Goal: Task Accomplishment & Management: Manage account settings

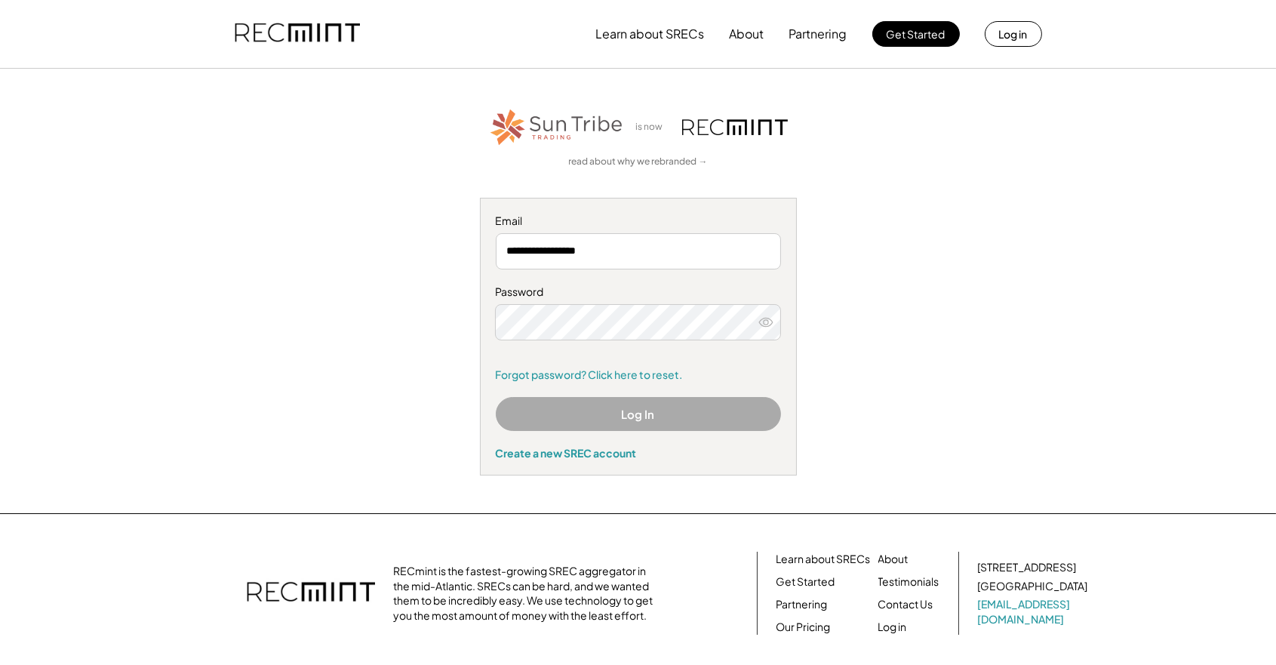
click at [772, 324] on icon at bounding box center [765, 322] width 15 height 15
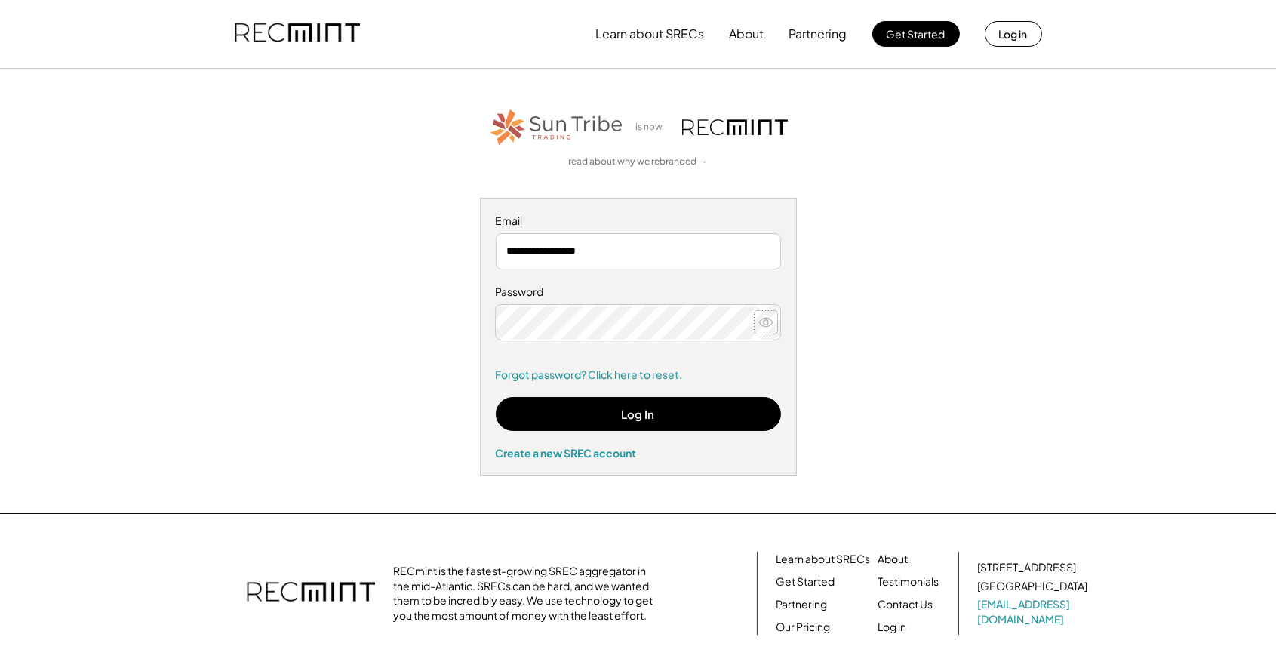
click at [767, 323] on use at bounding box center [766, 322] width 14 height 8
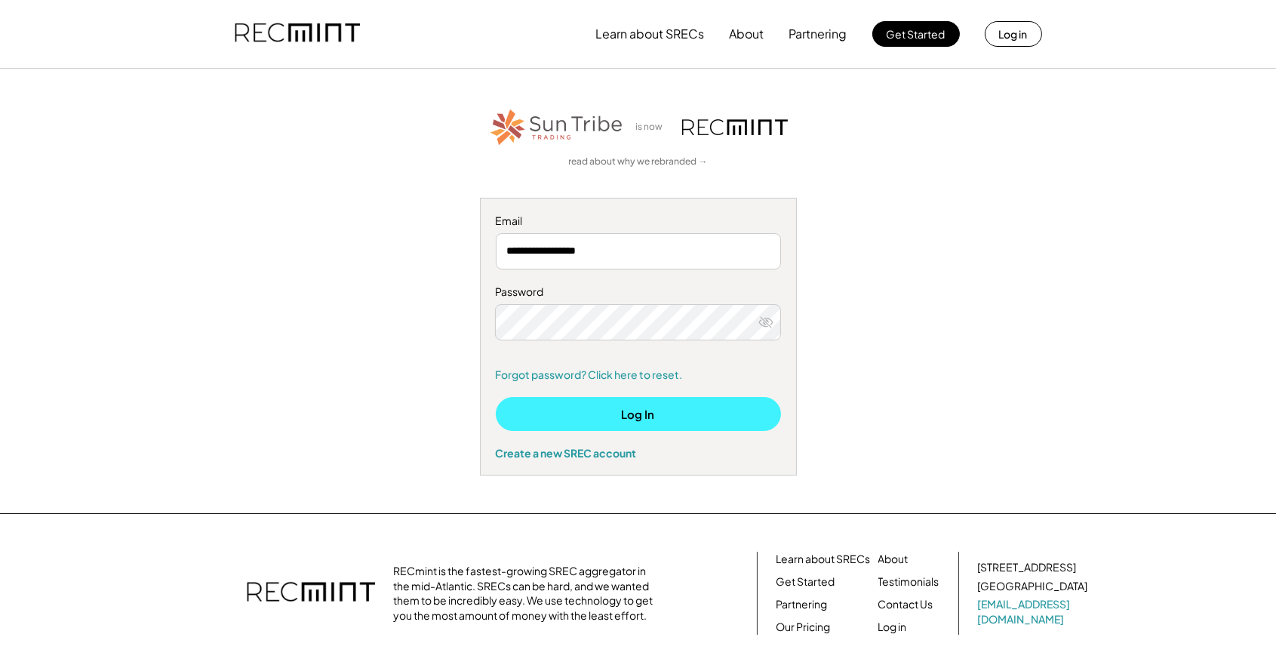
click at [622, 414] on button "Log In" at bounding box center [638, 414] width 285 height 34
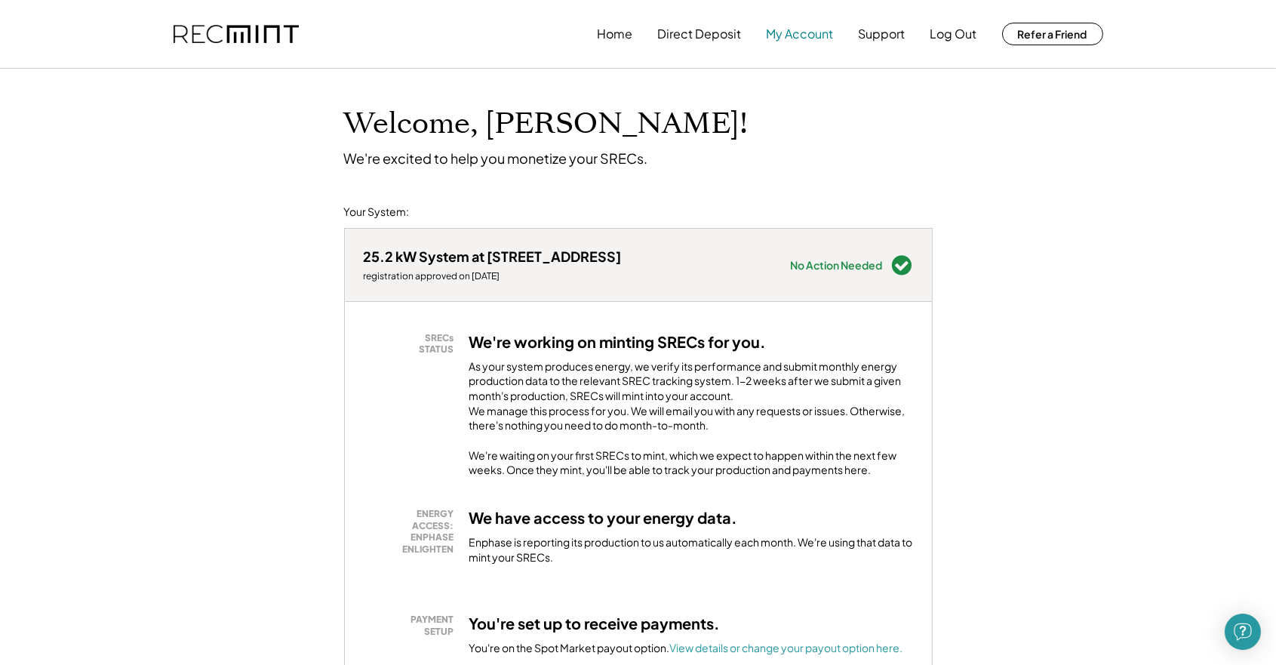
click at [801, 36] on button "My Account" at bounding box center [800, 34] width 67 height 30
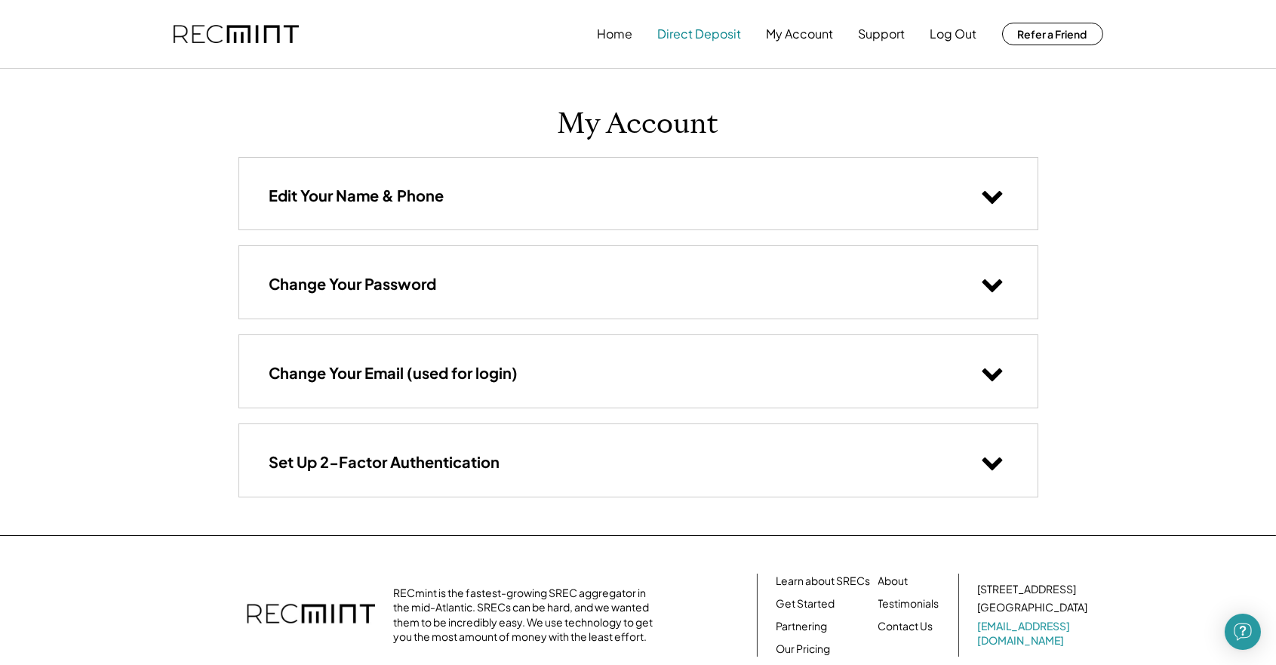
click at [709, 37] on button "Direct Deposit" at bounding box center [700, 34] width 84 height 30
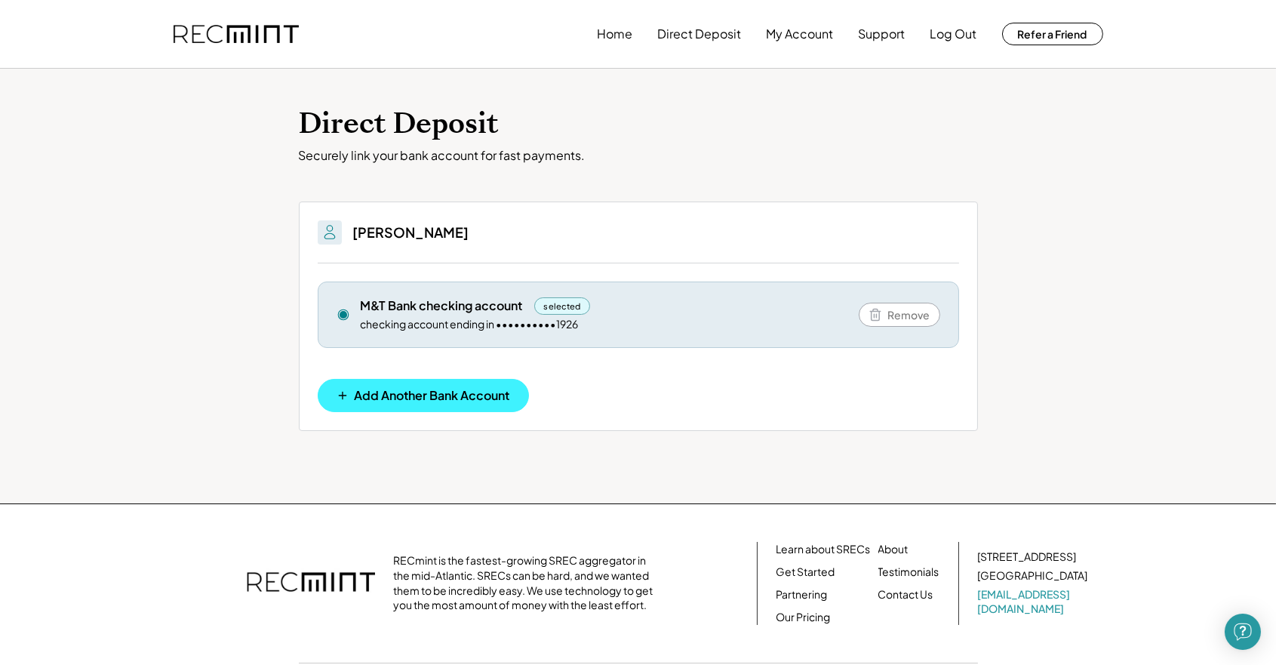
click at [429, 401] on span "Add Another Bank Account" at bounding box center [432, 395] width 155 height 12
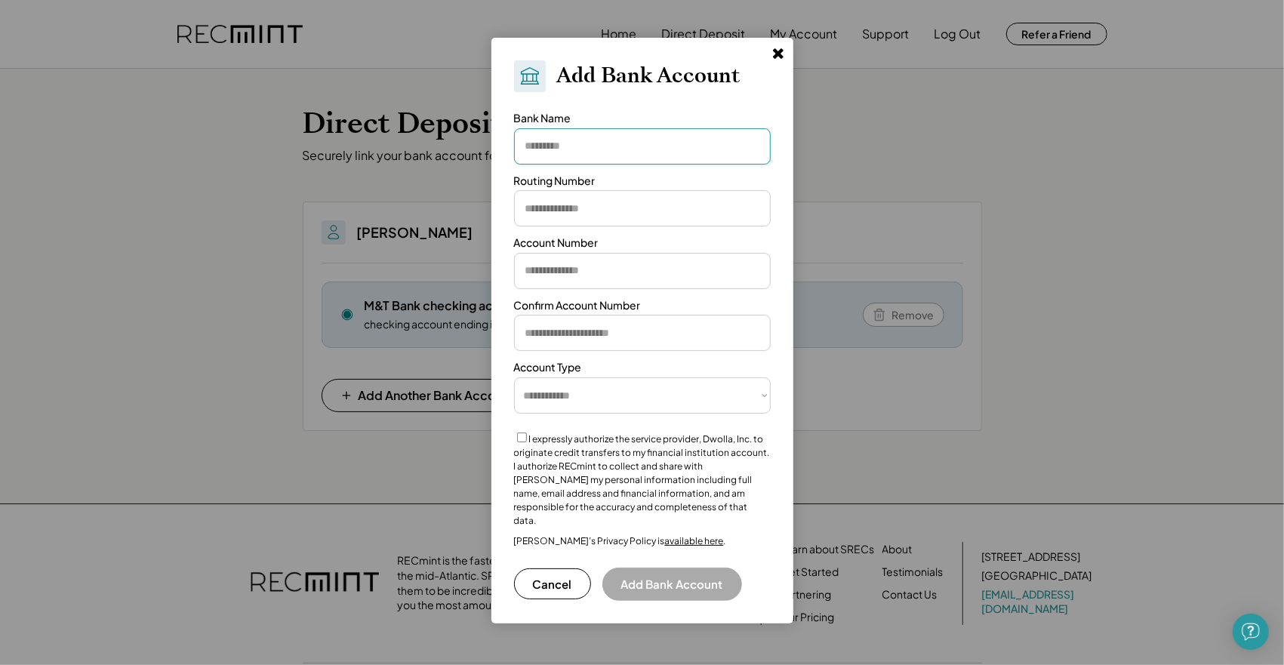
click at [595, 148] on input "input" at bounding box center [642, 146] width 257 height 36
type input "*******"
type input "*********"
click at [549, 277] on input "input" at bounding box center [642, 271] width 257 height 36
type input "**********"
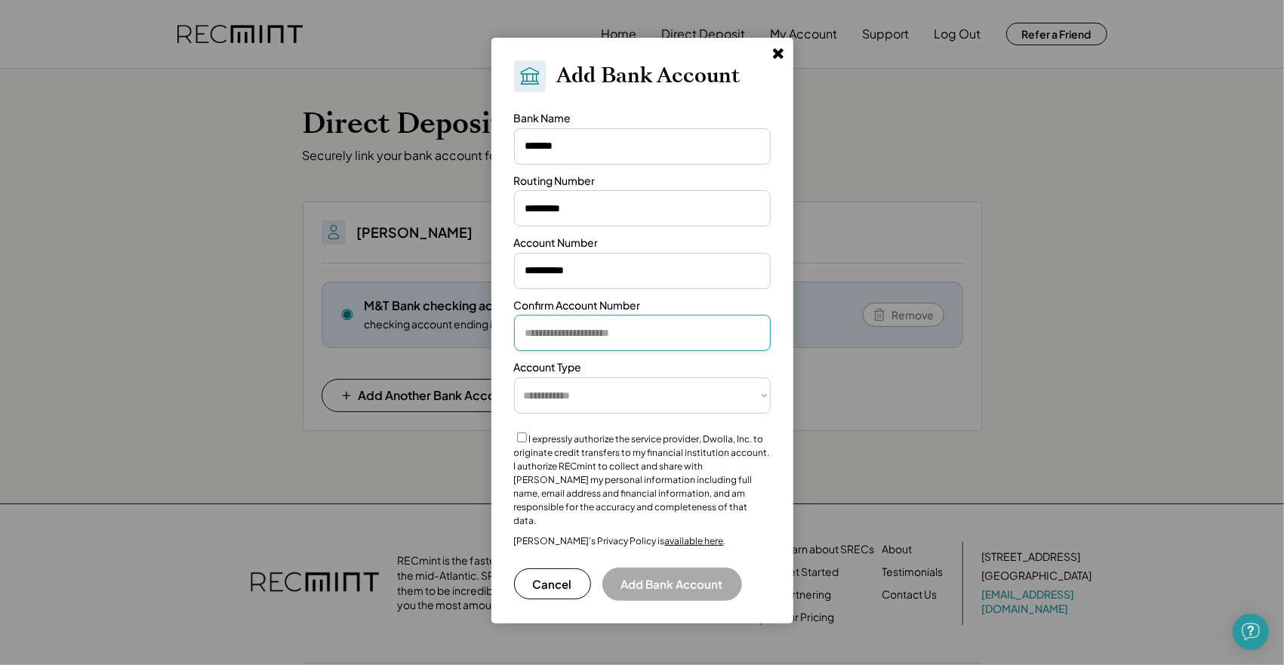
click at [583, 326] on input "input" at bounding box center [642, 333] width 257 height 36
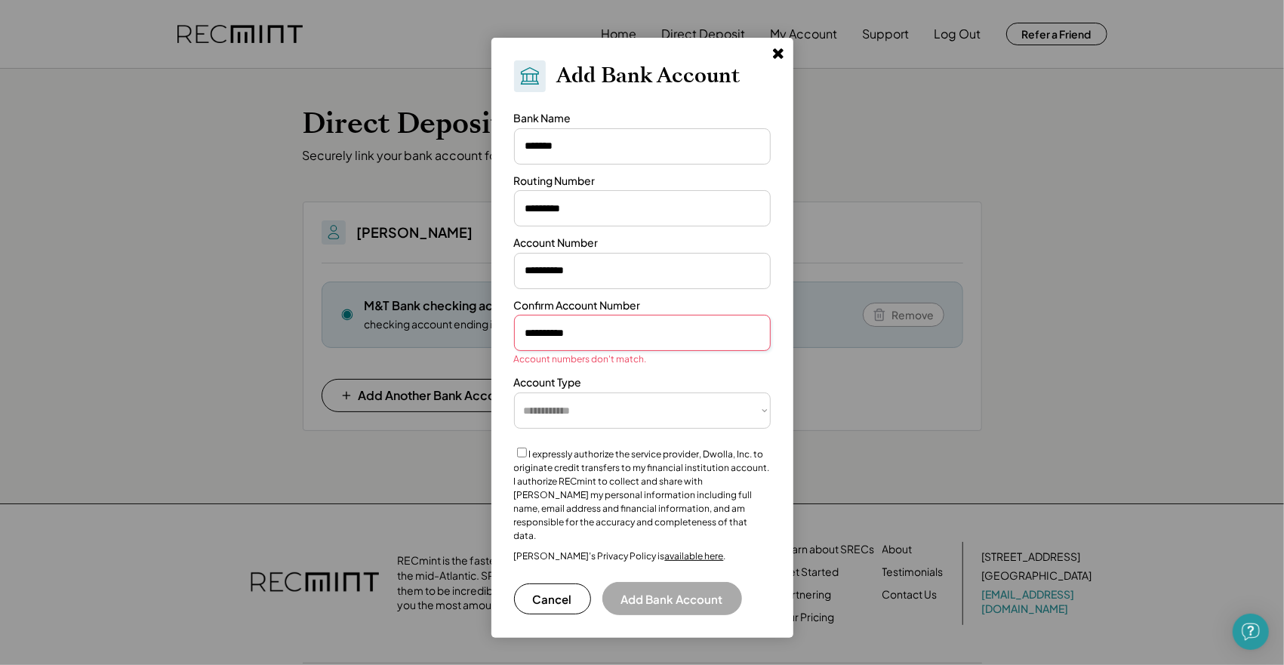
type input "**********"
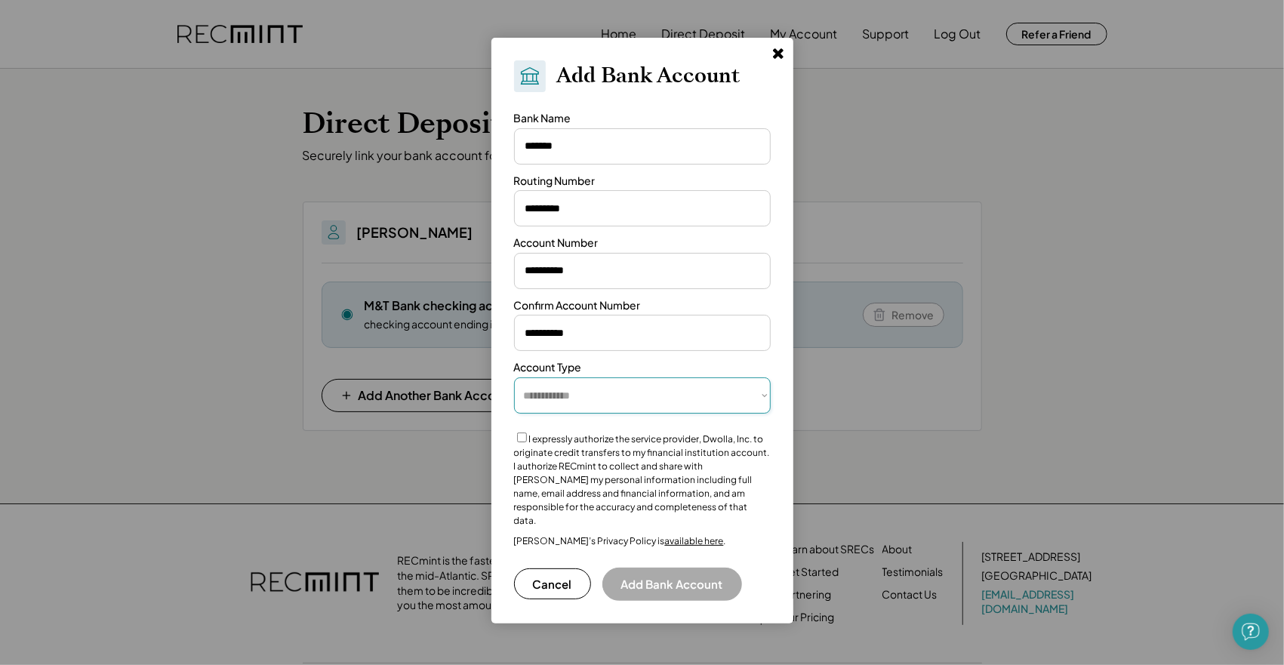
select select "**********"
click at [705, 573] on button "Add Bank Account" at bounding box center [672, 583] width 140 height 33
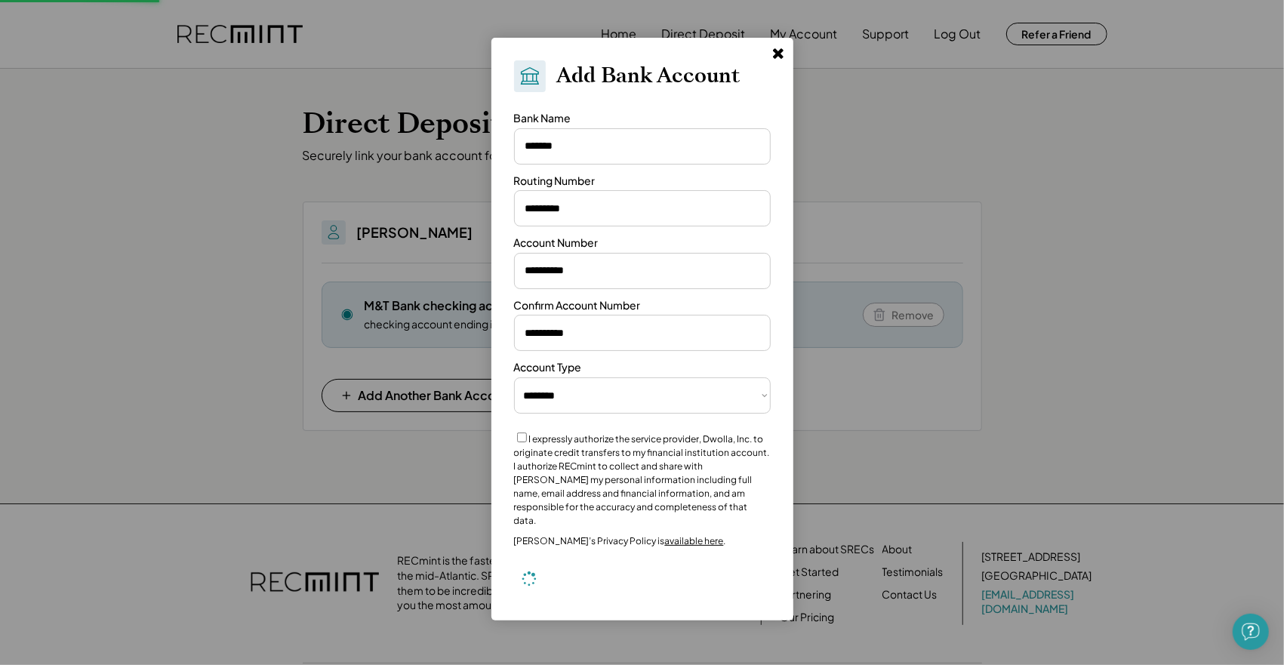
select select "**********"
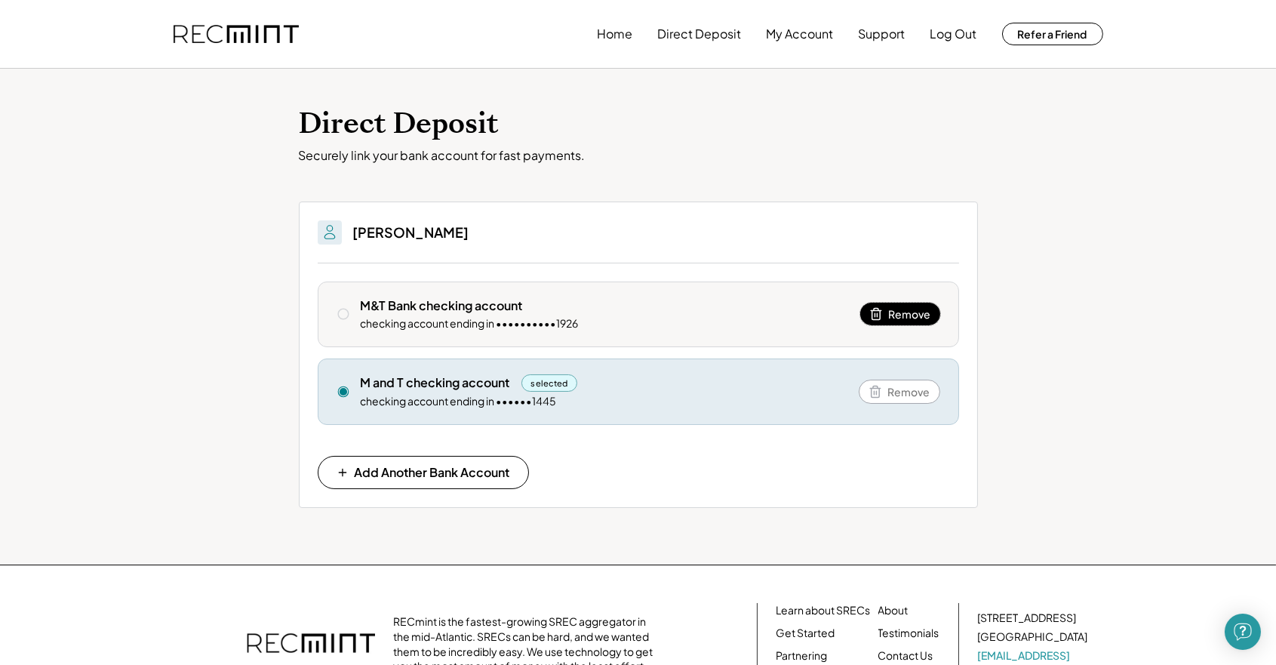
click at [905, 315] on span "Remove" at bounding box center [910, 314] width 42 height 11
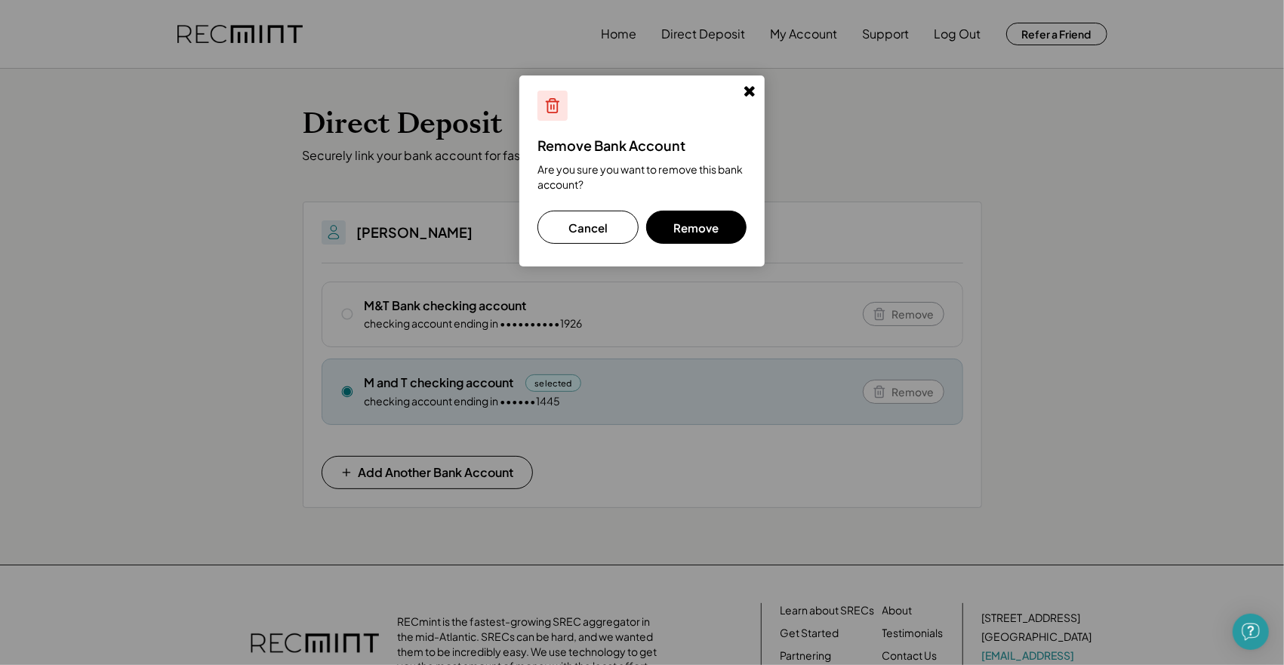
click at [694, 235] on button "Remove" at bounding box center [696, 227] width 101 height 33
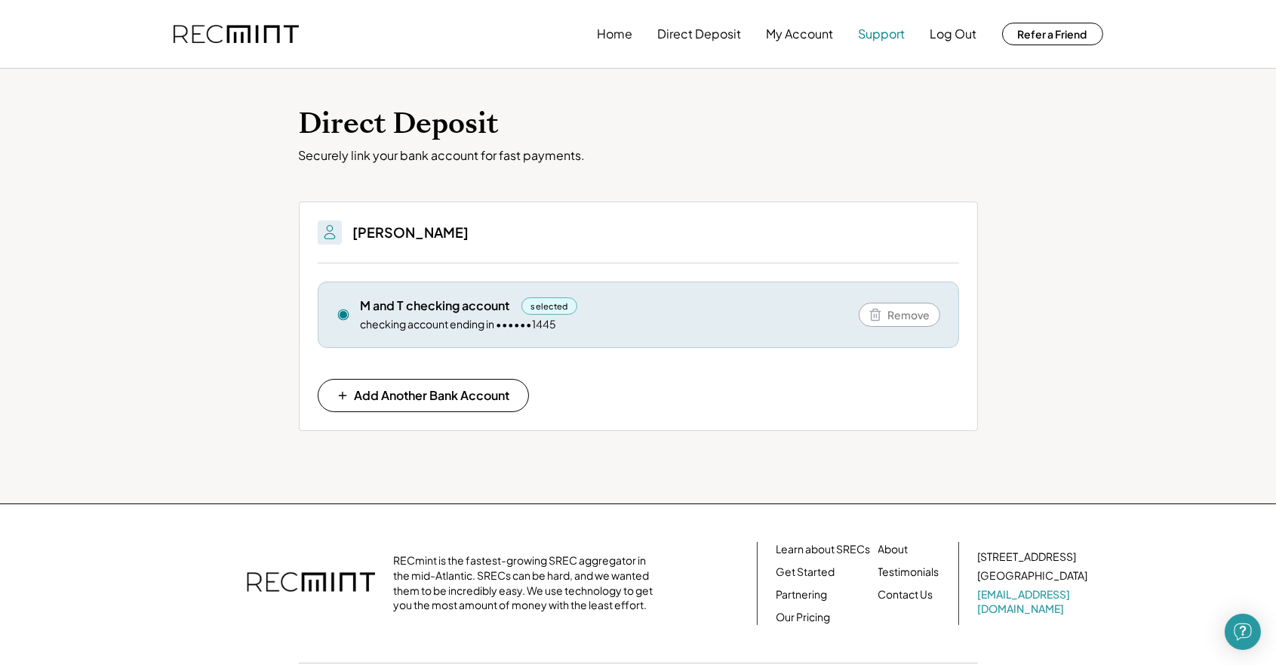
click at [890, 29] on button "Support" at bounding box center [882, 34] width 47 height 30
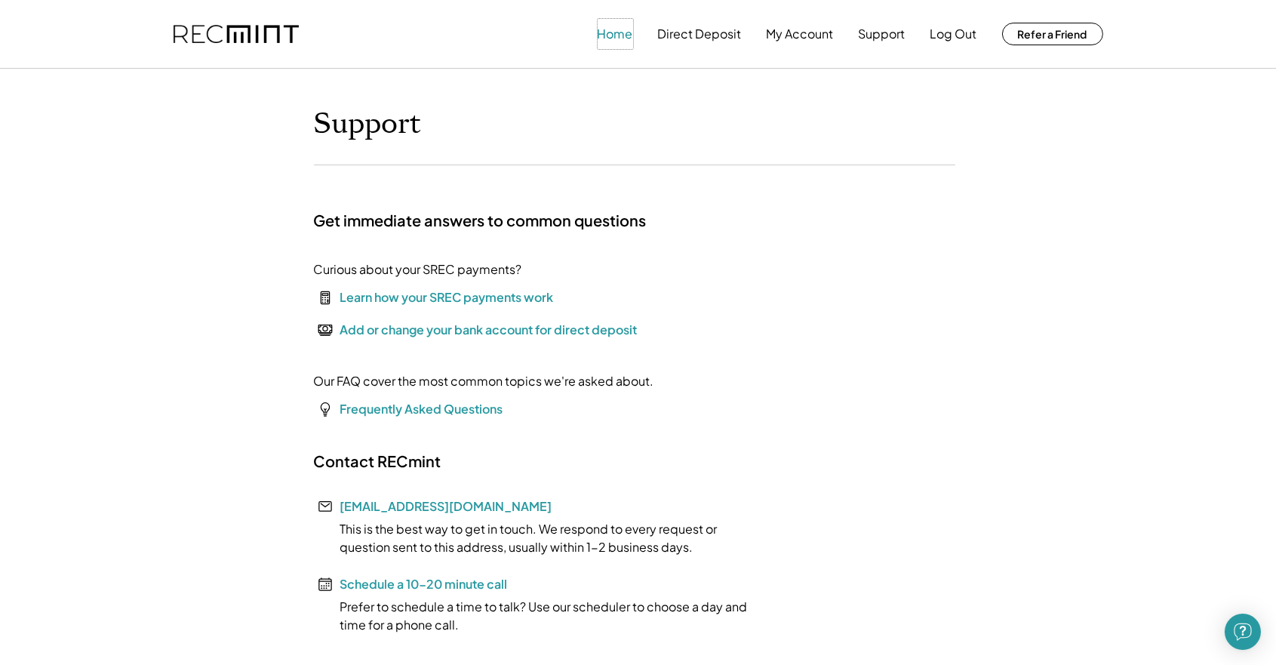
click at [616, 38] on button "Home" at bounding box center [615, 34] width 35 height 30
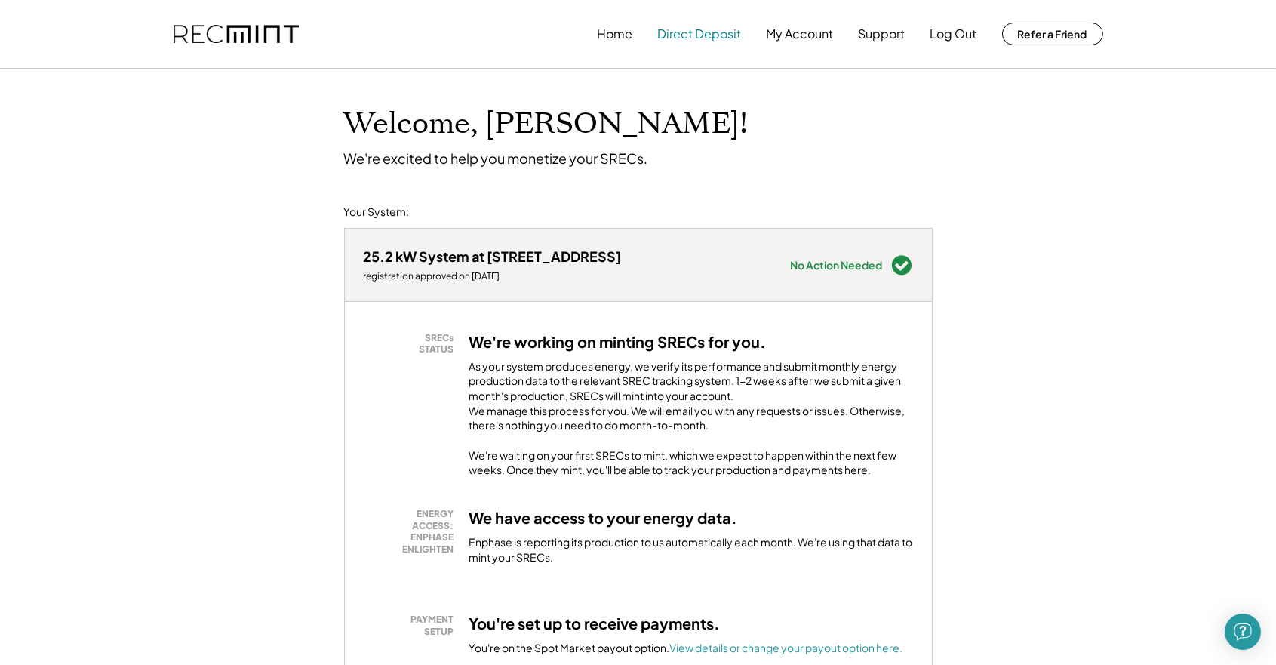
click at [696, 38] on button "Direct Deposit" at bounding box center [700, 34] width 84 height 30
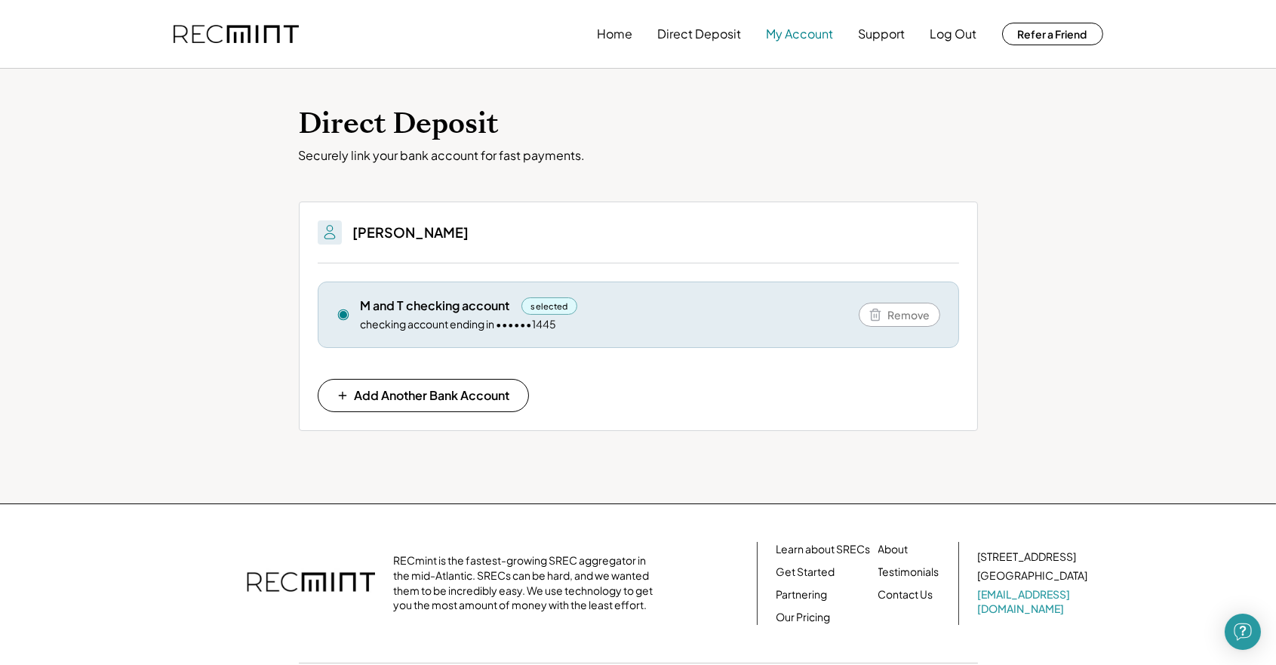
click at [791, 38] on button "My Account" at bounding box center [800, 34] width 67 height 30
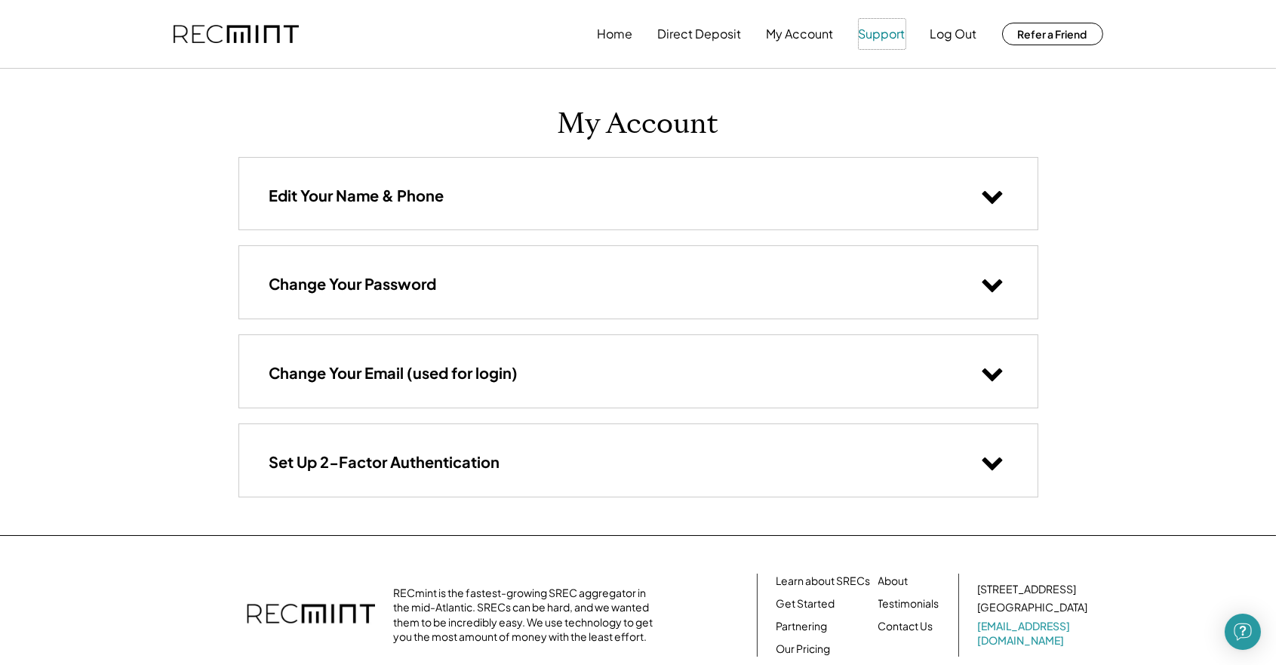
click at [899, 36] on button "Support" at bounding box center [882, 34] width 47 height 30
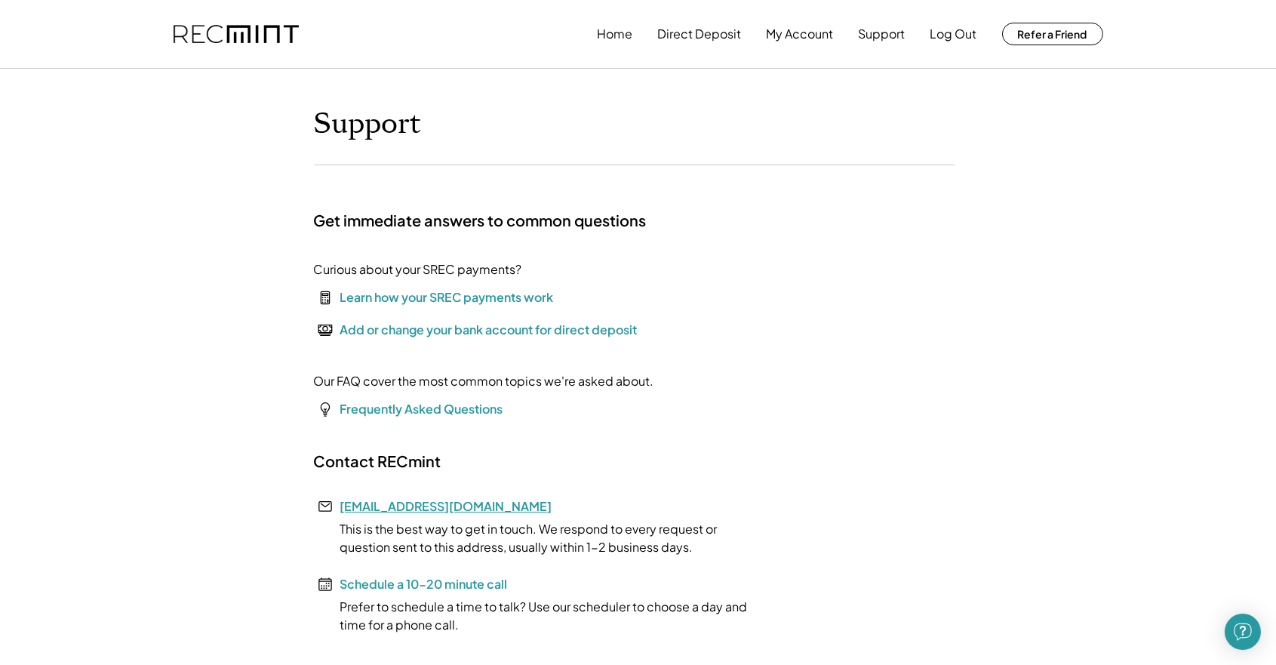
click at [401, 507] on link "[EMAIL_ADDRESS][DOMAIN_NAME]" at bounding box center [446, 506] width 212 height 16
click at [785, 36] on button "My Account" at bounding box center [800, 34] width 67 height 30
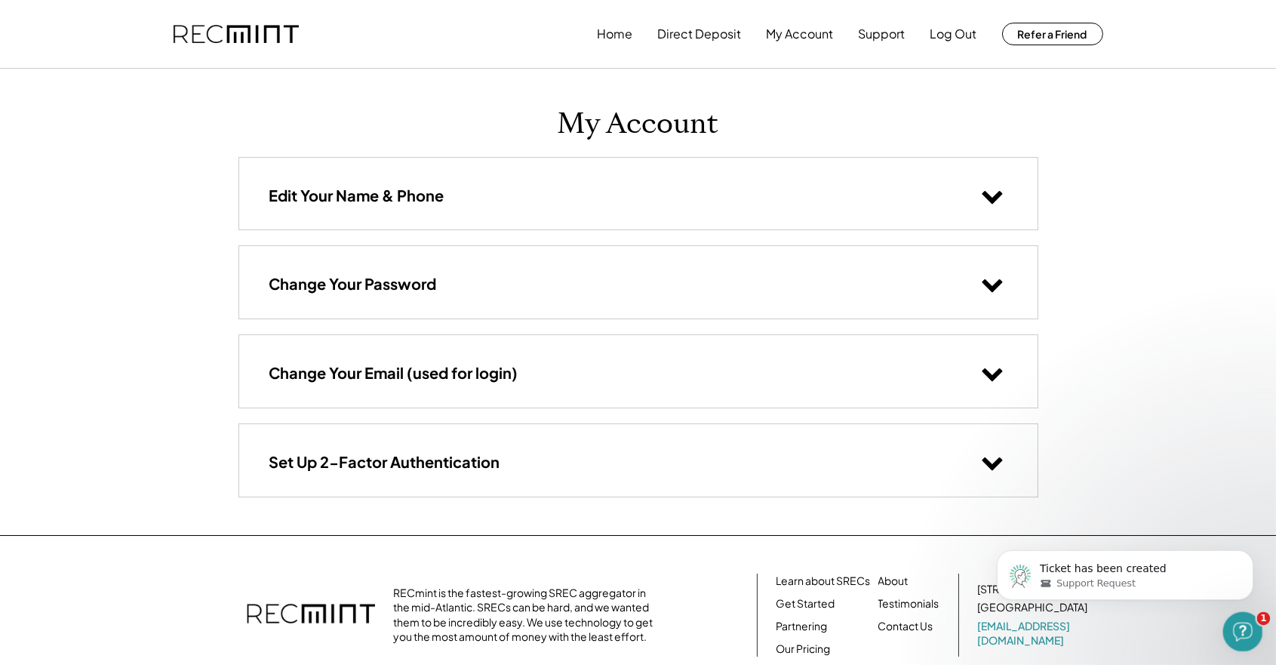
click at [1241, 630] on icon "Open Intercom Messenger" at bounding box center [1240, 629] width 11 height 12
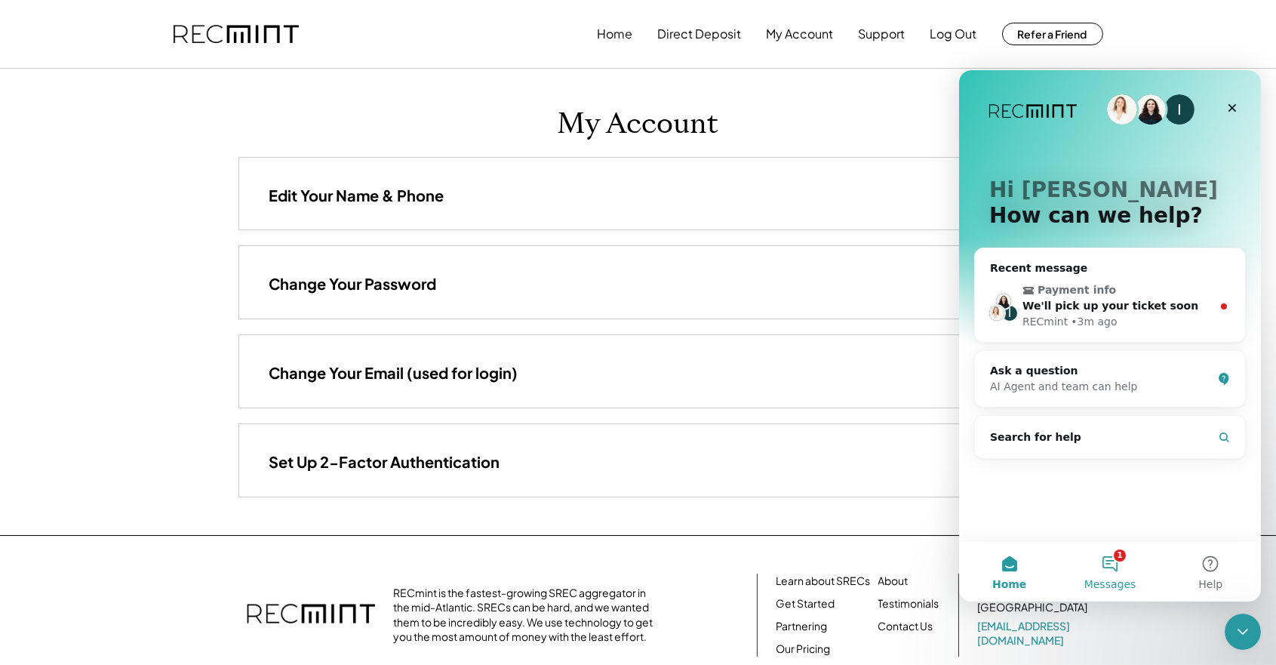
click at [1111, 558] on button "1 Messages" at bounding box center [1109, 571] width 100 height 60
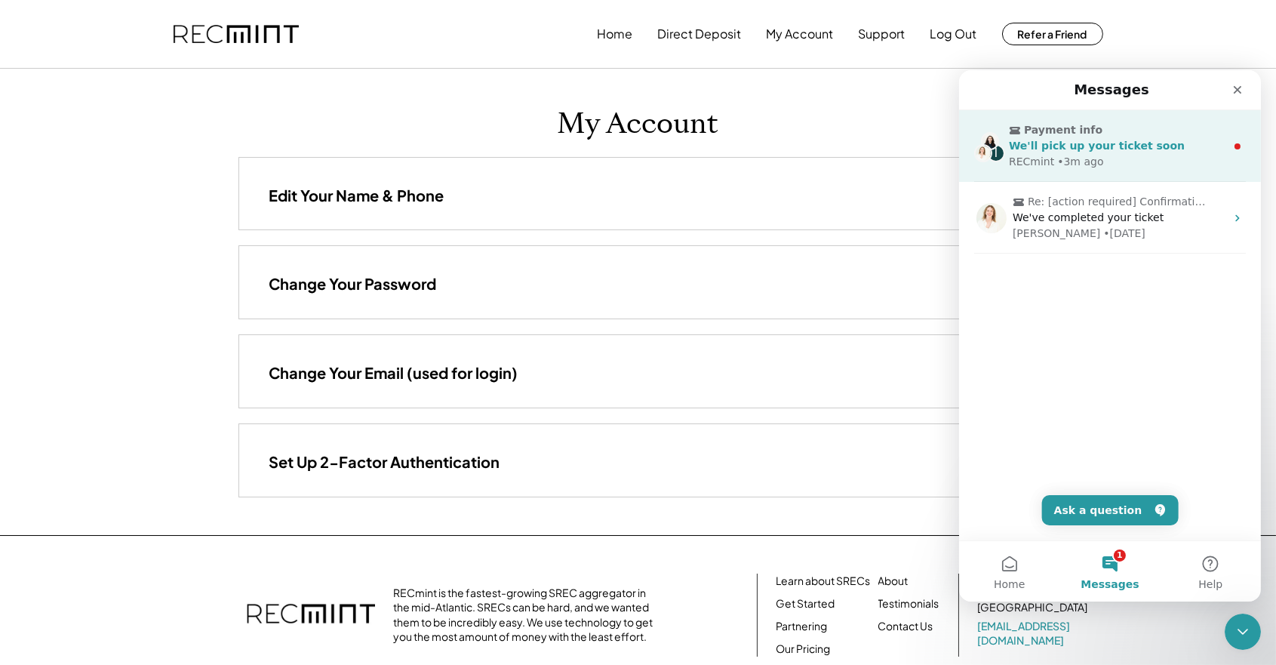
click at [1099, 141] on span "We'll pick up your ticket soon" at bounding box center [1096, 146] width 176 height 12
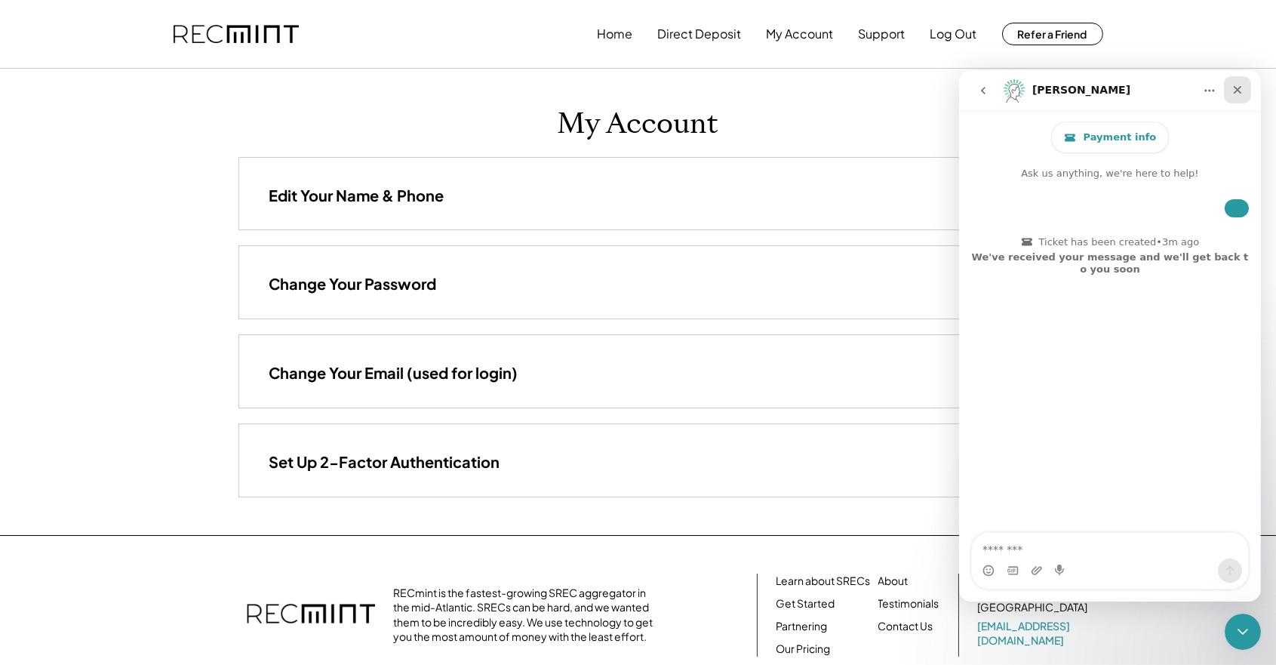
click at [1239, 87] on icon "Close" at bounding box center [1237, 90] width 8 height 8
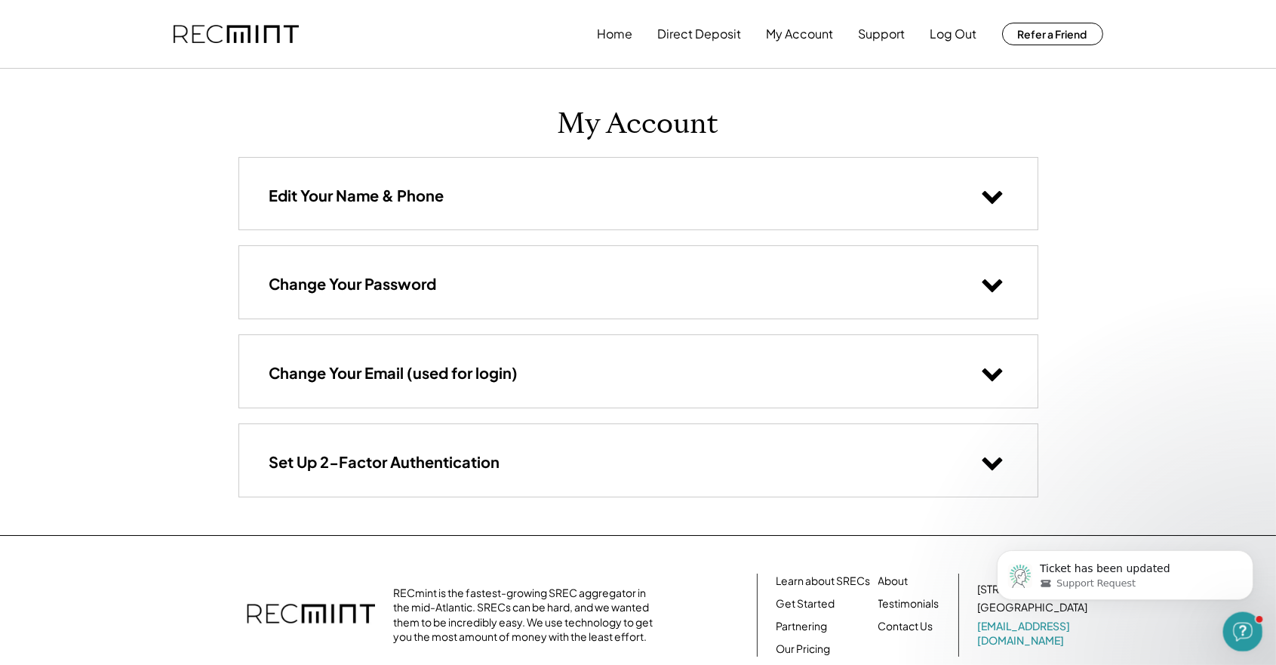
click at [1245, 629] on icon "Open Intercom Messenger" at bounding box center [1240, 629] width 25 height 25
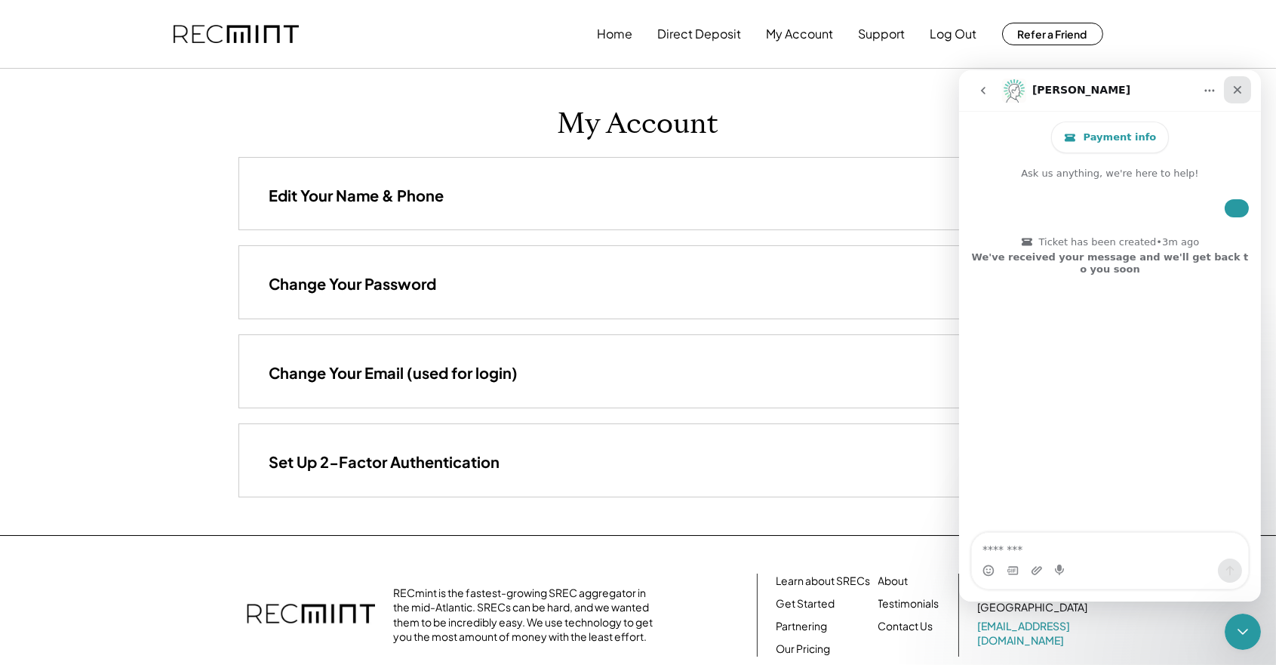
click at [1237, 87] on icon "Close" at bounding box center [1237, 90] width 12 height 12
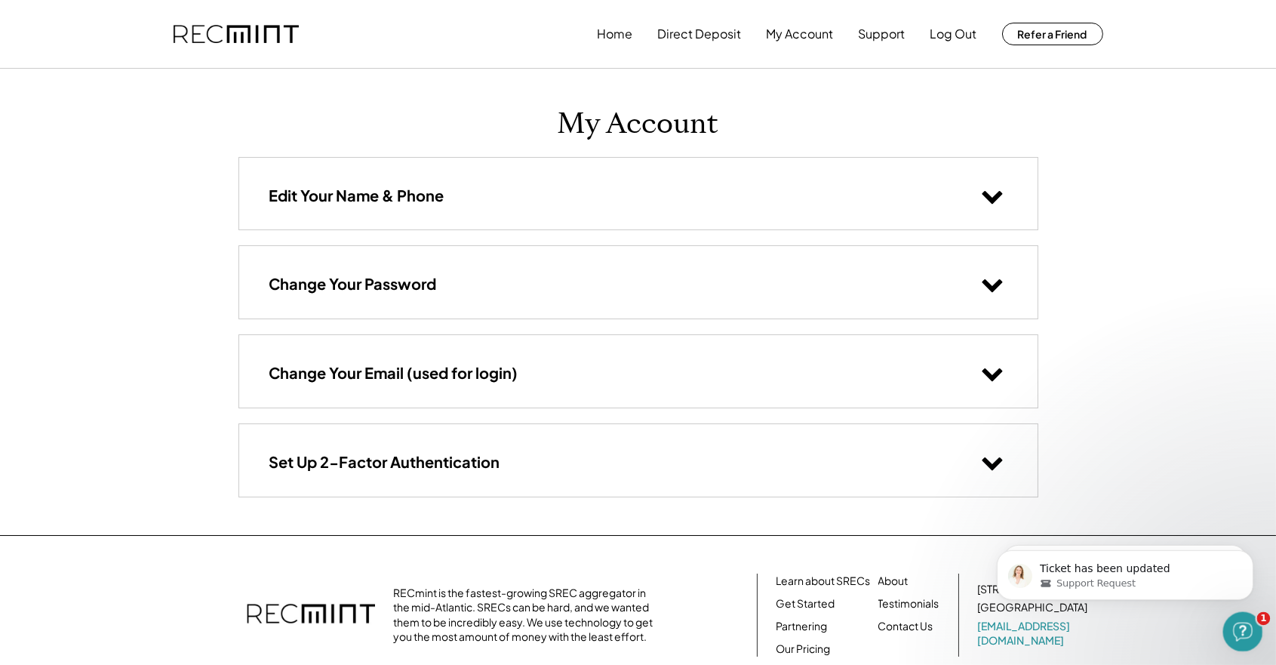
scroll to position [92, 0]
